Goal: Information Seeking & Learning: Check status

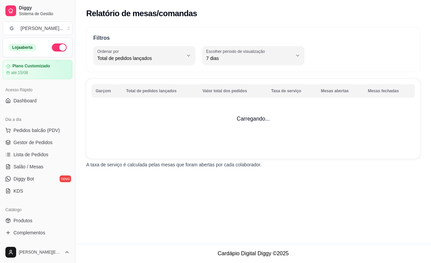
select select "TOTAL_OF_ORDERS"
select select "7"
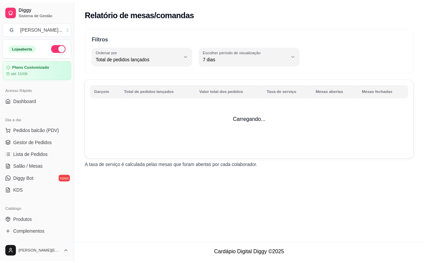
scroll to position [84, 0]
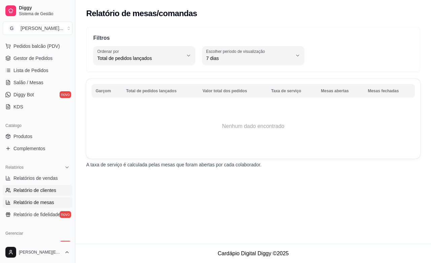
click at [29, 191] on span "Relatório de clientes" at bounding box center [34, 190] width 43 height 7
select select "30"
select select "HIGHEST_TOTAL_SPENT_WITH_ORDERS"
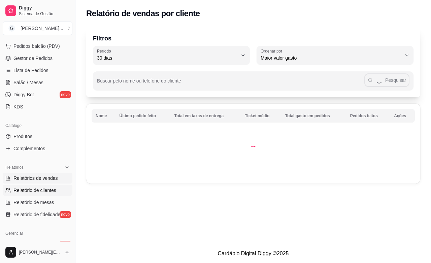
click at [30, 177] on span "Relatórios de vendas" at bounding box center [35, 178] width 44 height 7
select select "ALL"
select select "0"
